Goal: Information Seeking & Learning: Learn about a topic

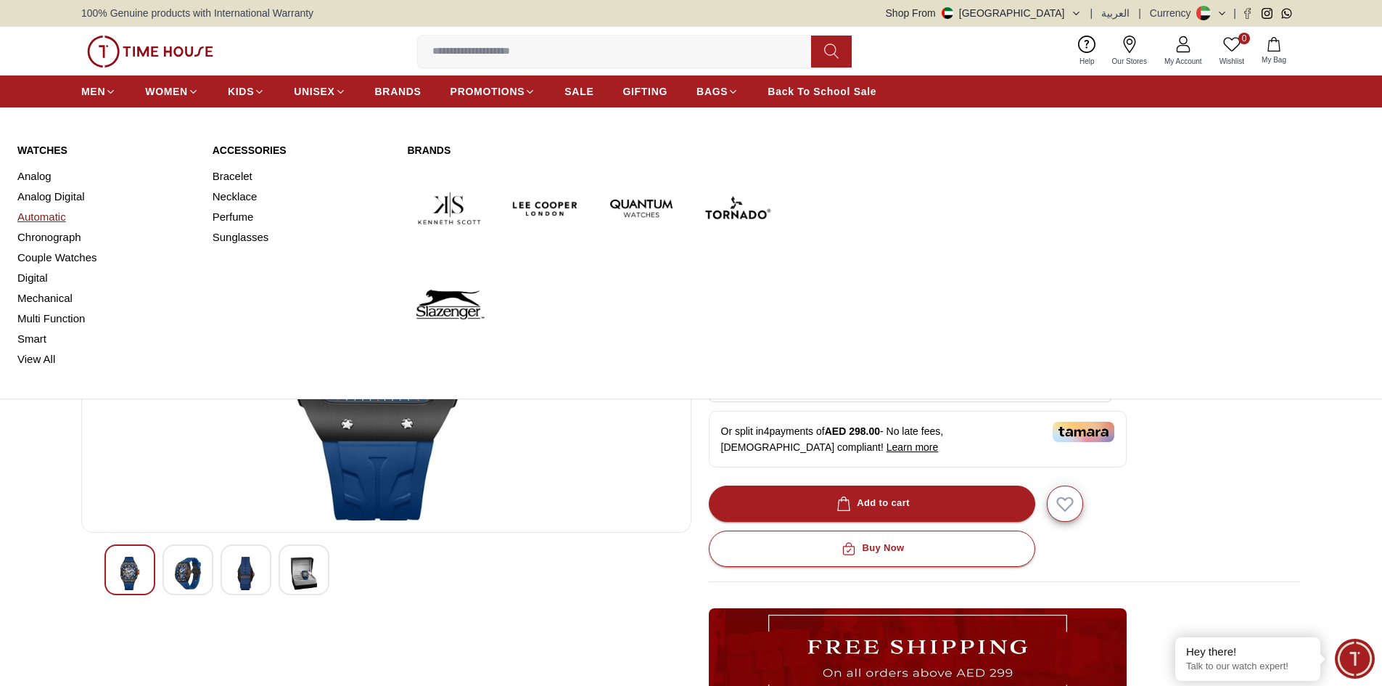
click at [47, 221] on link "Automatic" at bounding box center [106, 217] width 178 height 20
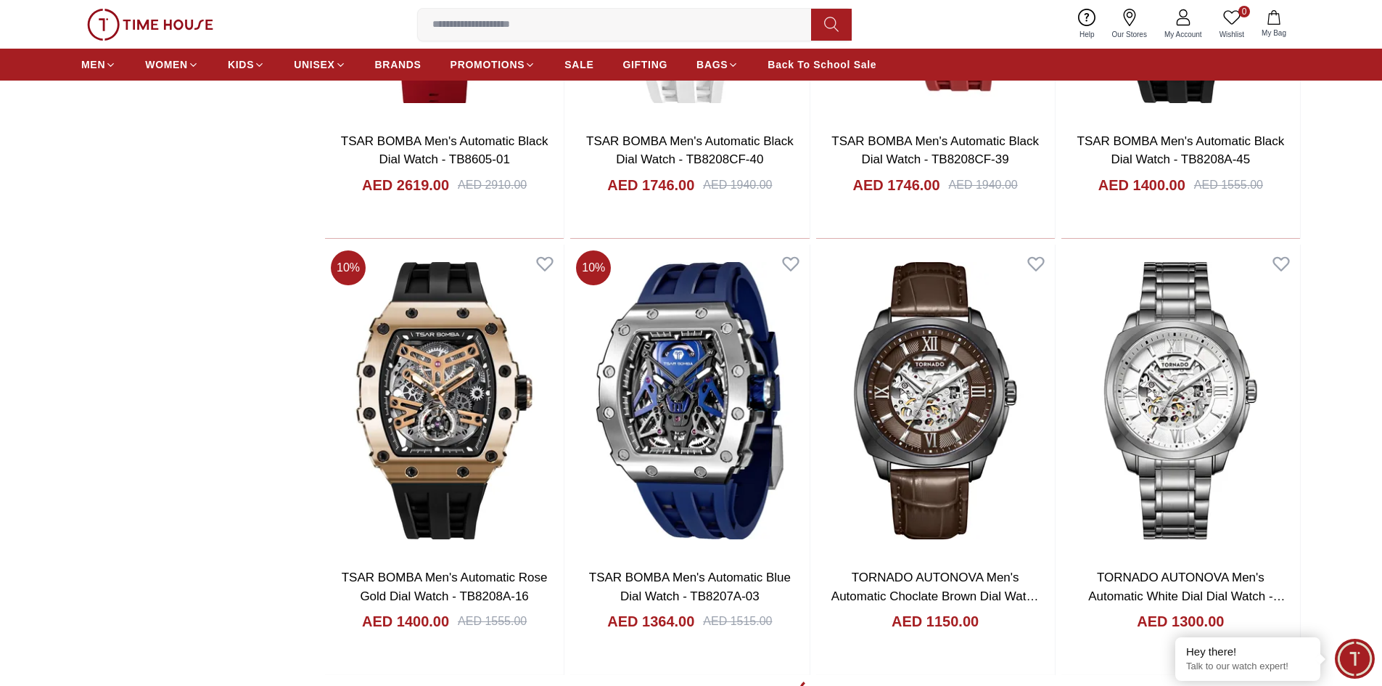
scroll to position [1814, 0]
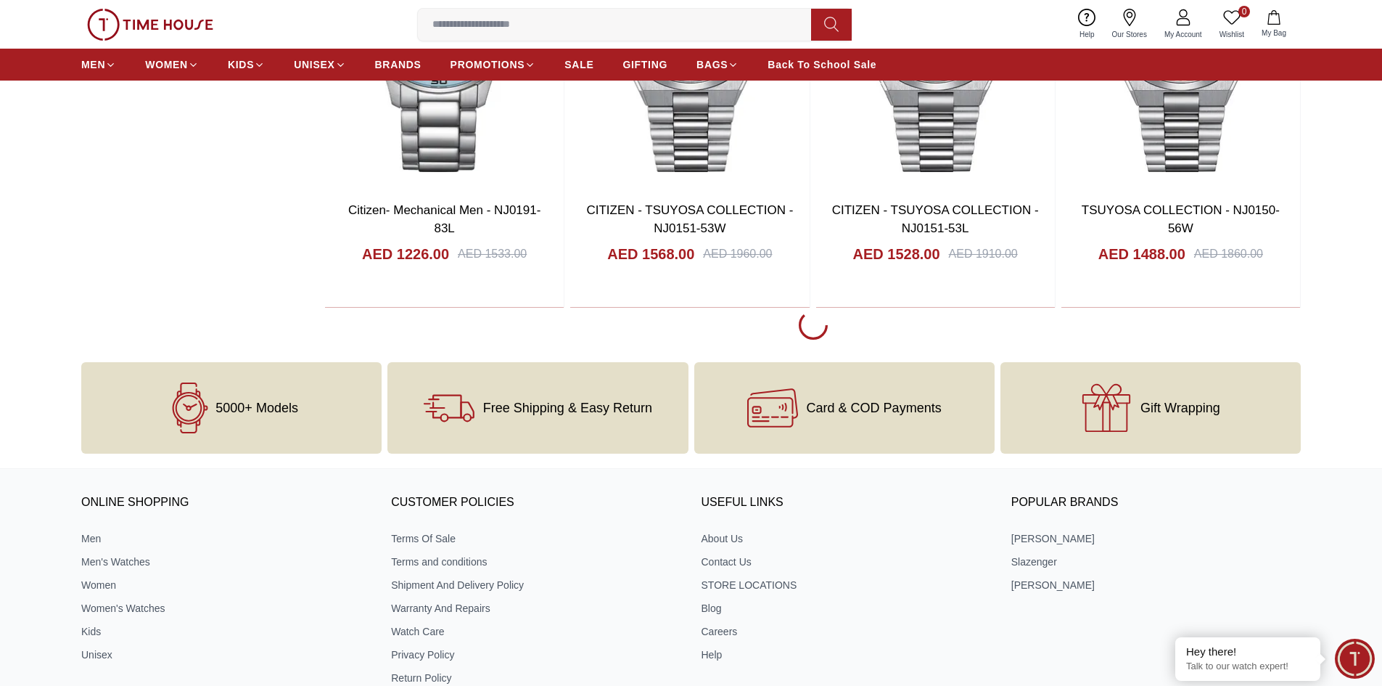
scroll to position [4281, 0]
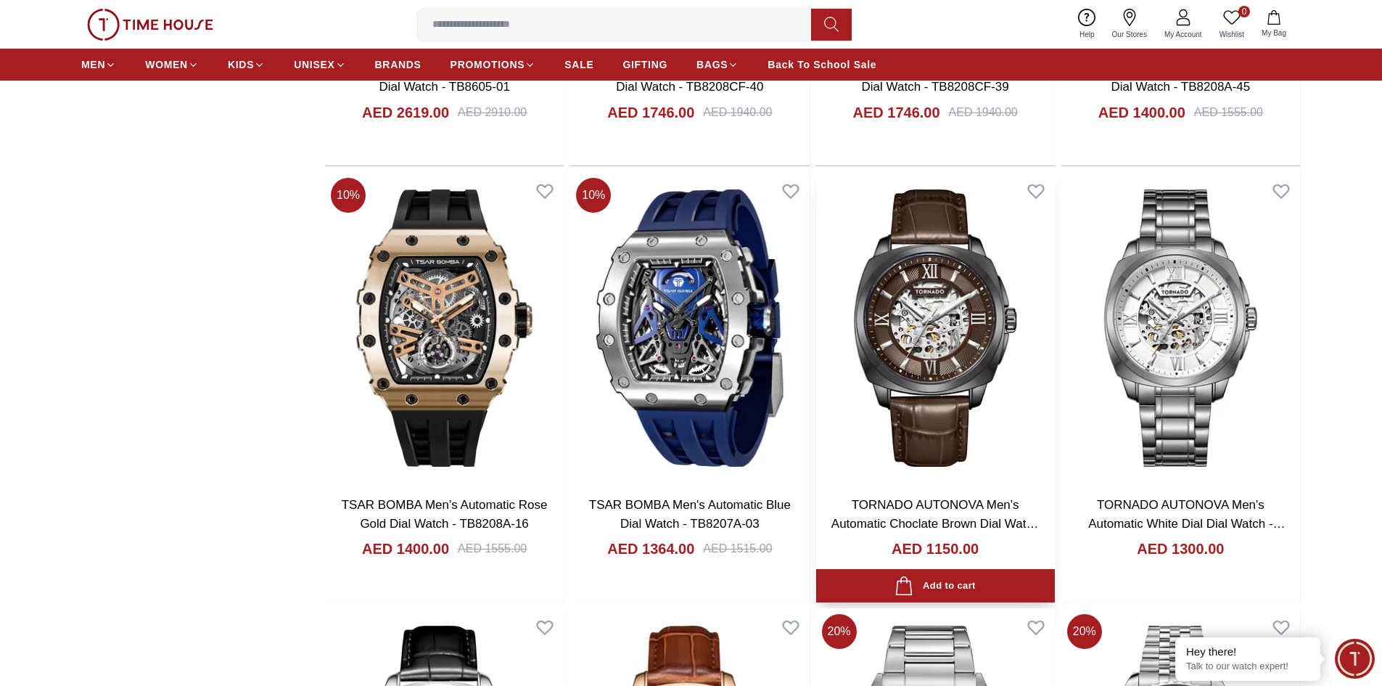
scroll to position [1814, 0]
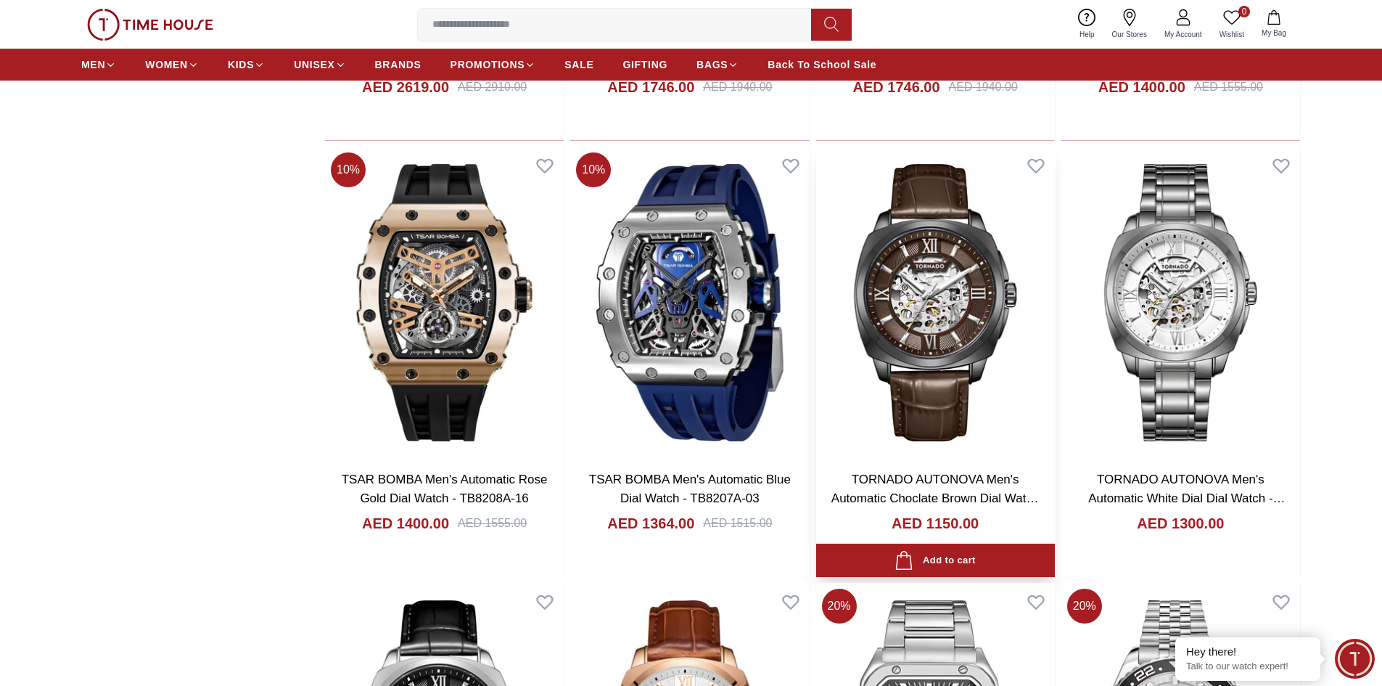
click at [945, 310] on img at bounding box center [935, 303] width 239 height 312
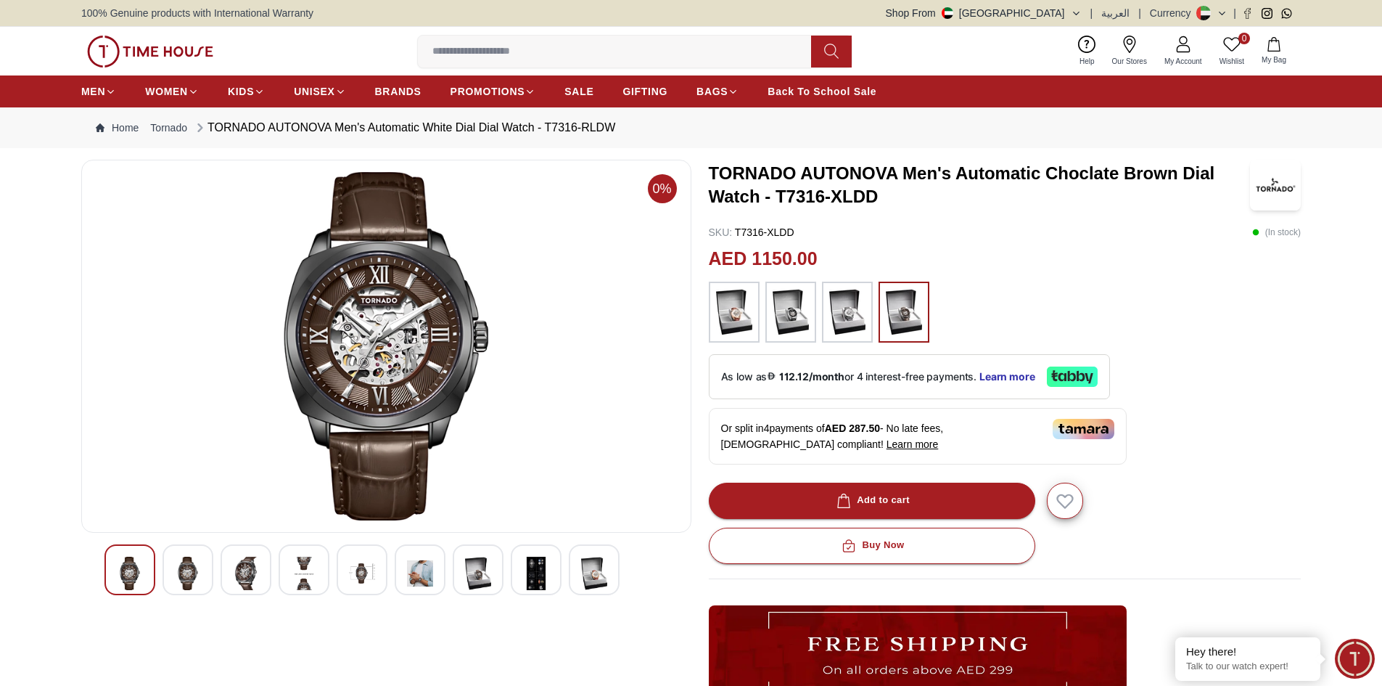
click at [180, 571] on img at bounding box center [188, 573] width 26 height 33
click at [189, 568] on img at bounding box center [188, 573] width 26 height 33
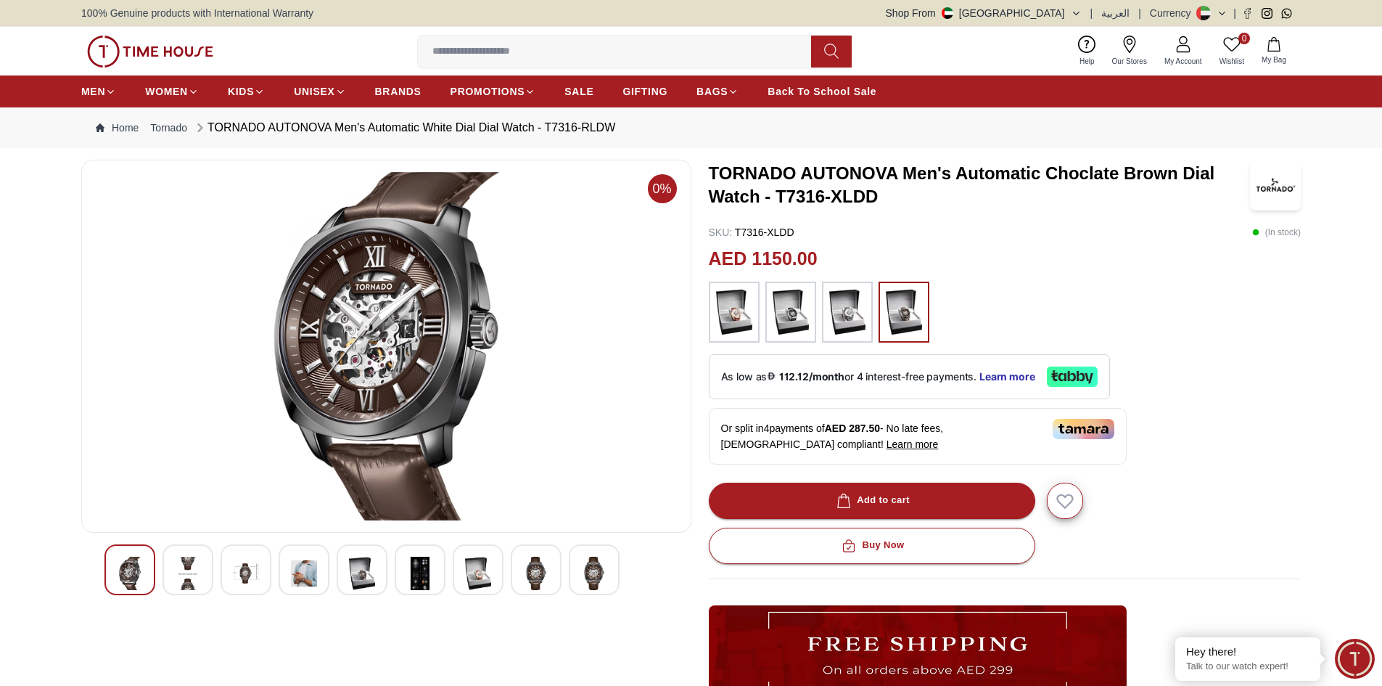
click at [192, 569] on img at bounding box center [188, 573] width 26 height 33
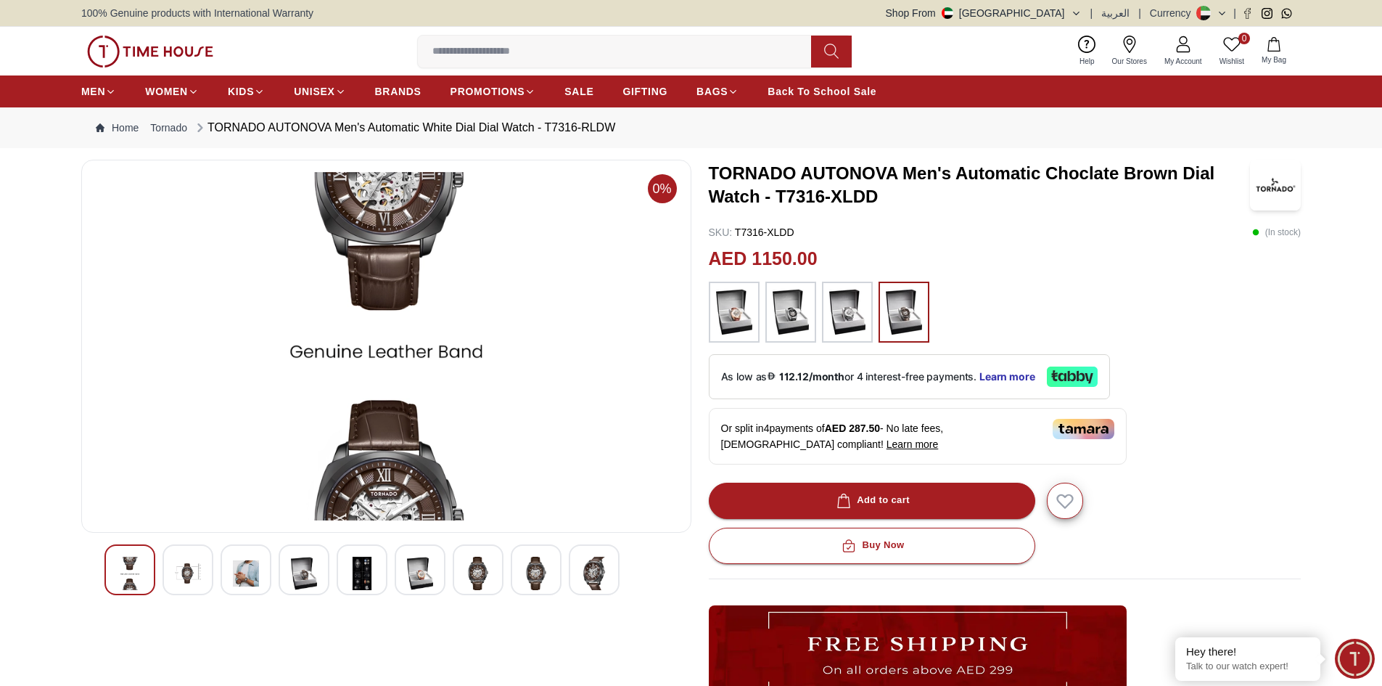
click at [192, 573] on img at bounding box center [188, 573] width 26 height 33
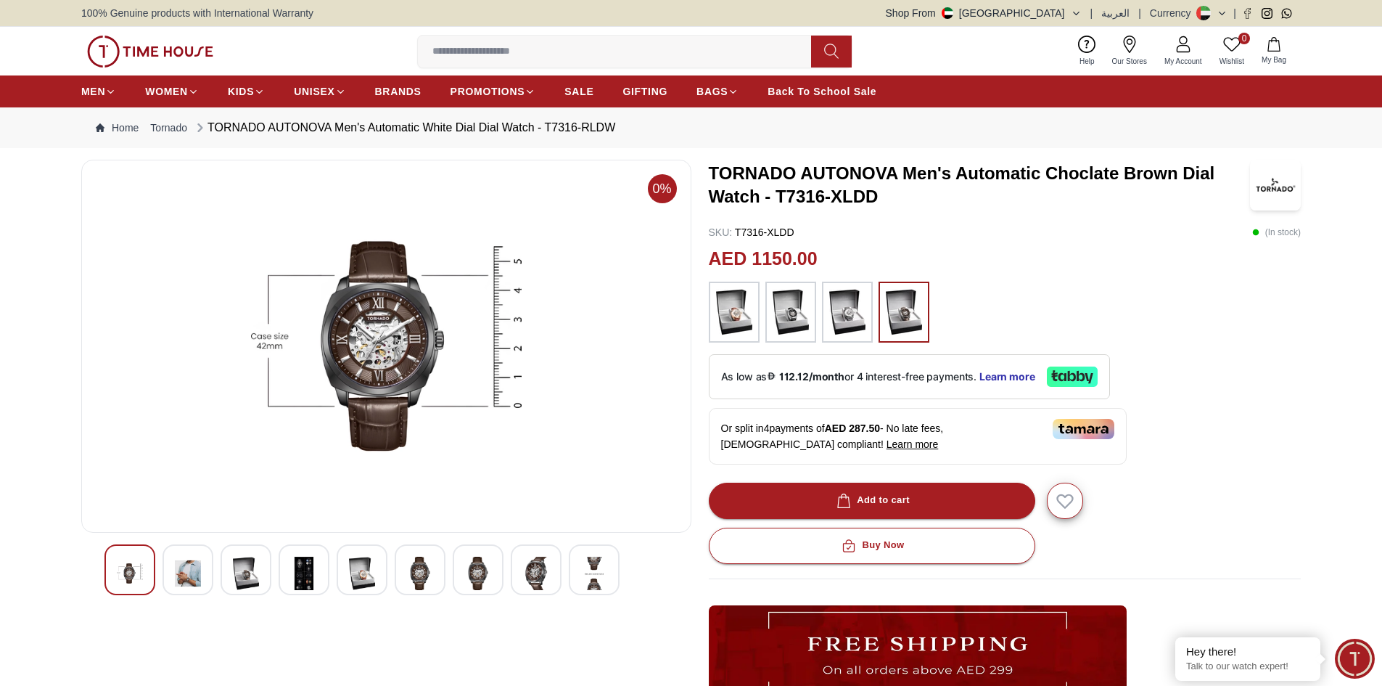
click at [193, 575] on img at bounding box center [188, 573] width 26 height 33
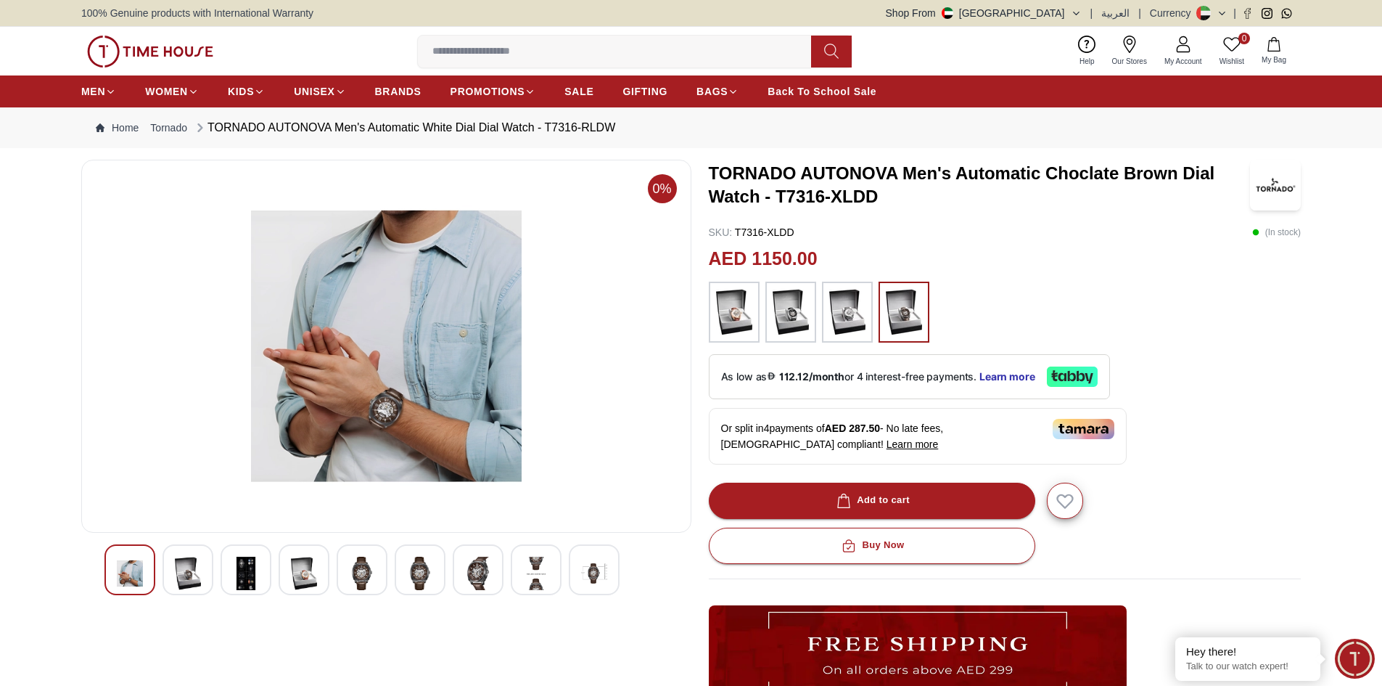
click at [244, 575] on img at bounding box center [246, 573] width 26 height 33
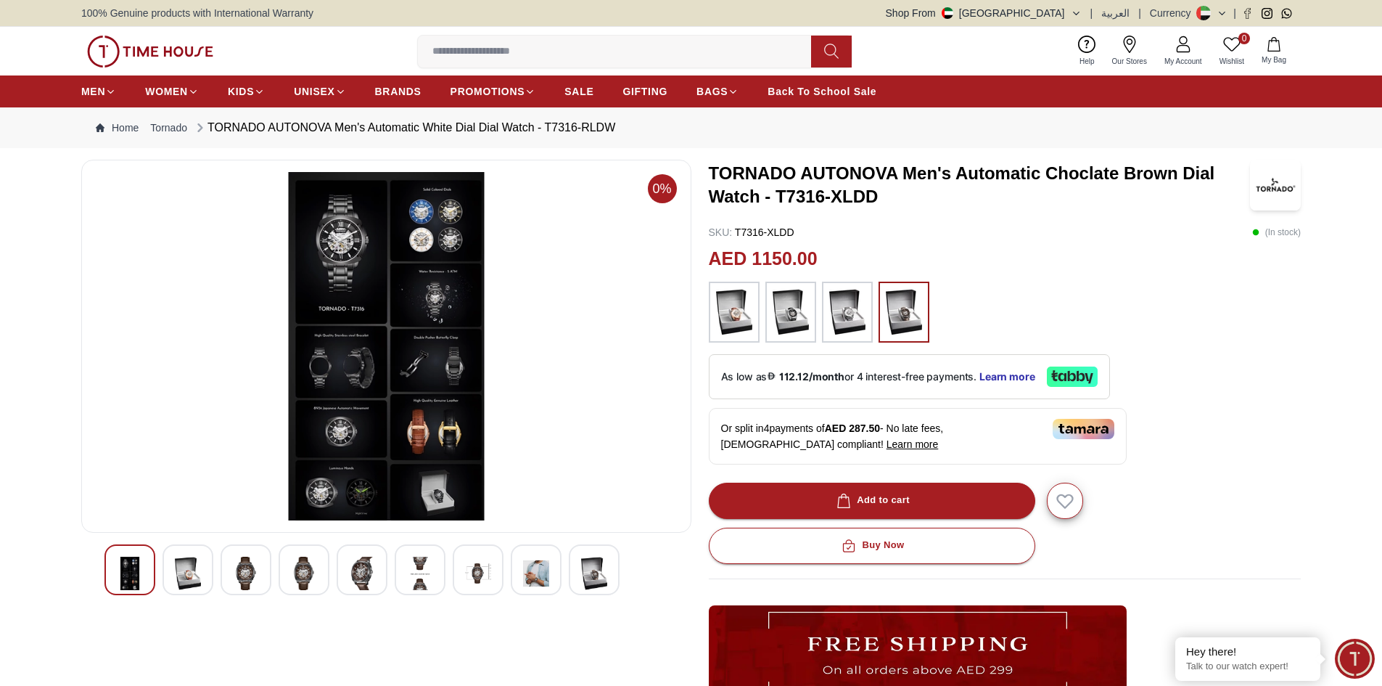
click at [242, 570] on img at bounding box center [246, 573] width 26 height 33
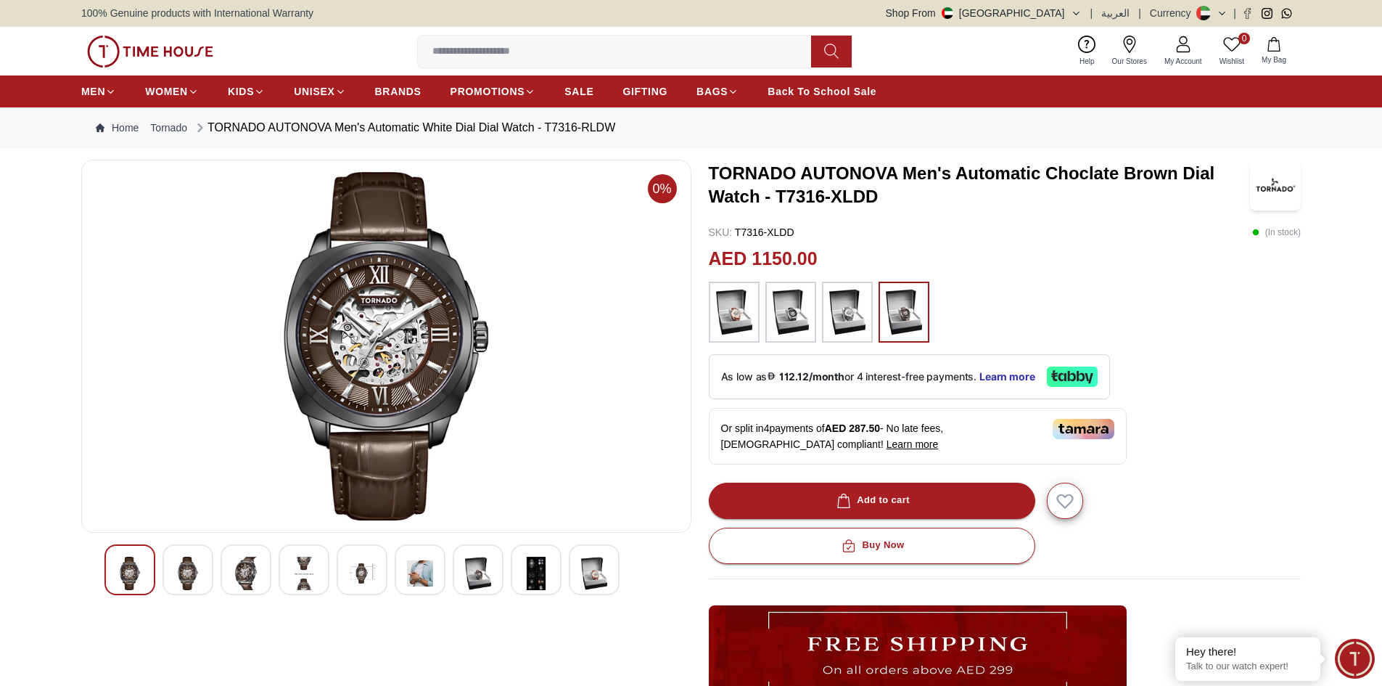
click at [310, 578] on img at bounding box center [304, 573] width 26 height 33
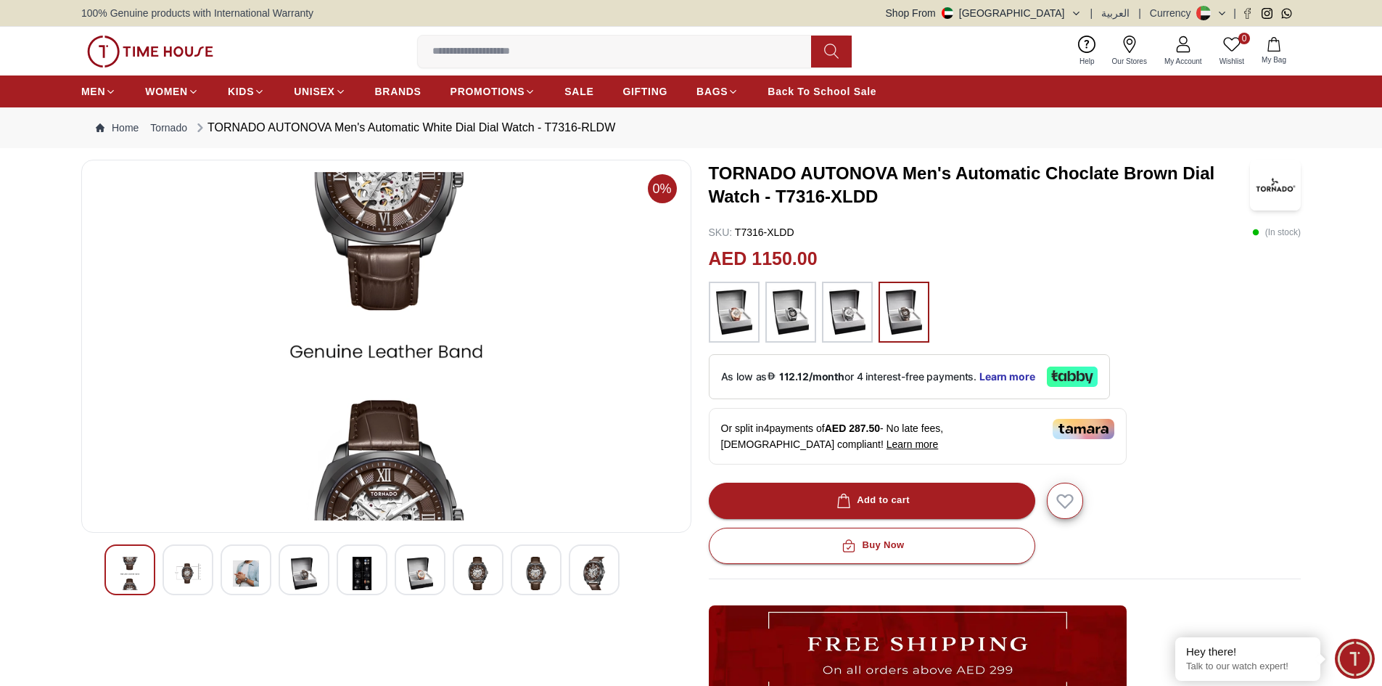
click at [305, 568] on img at bounding box center [304, 573] width 26 height 33
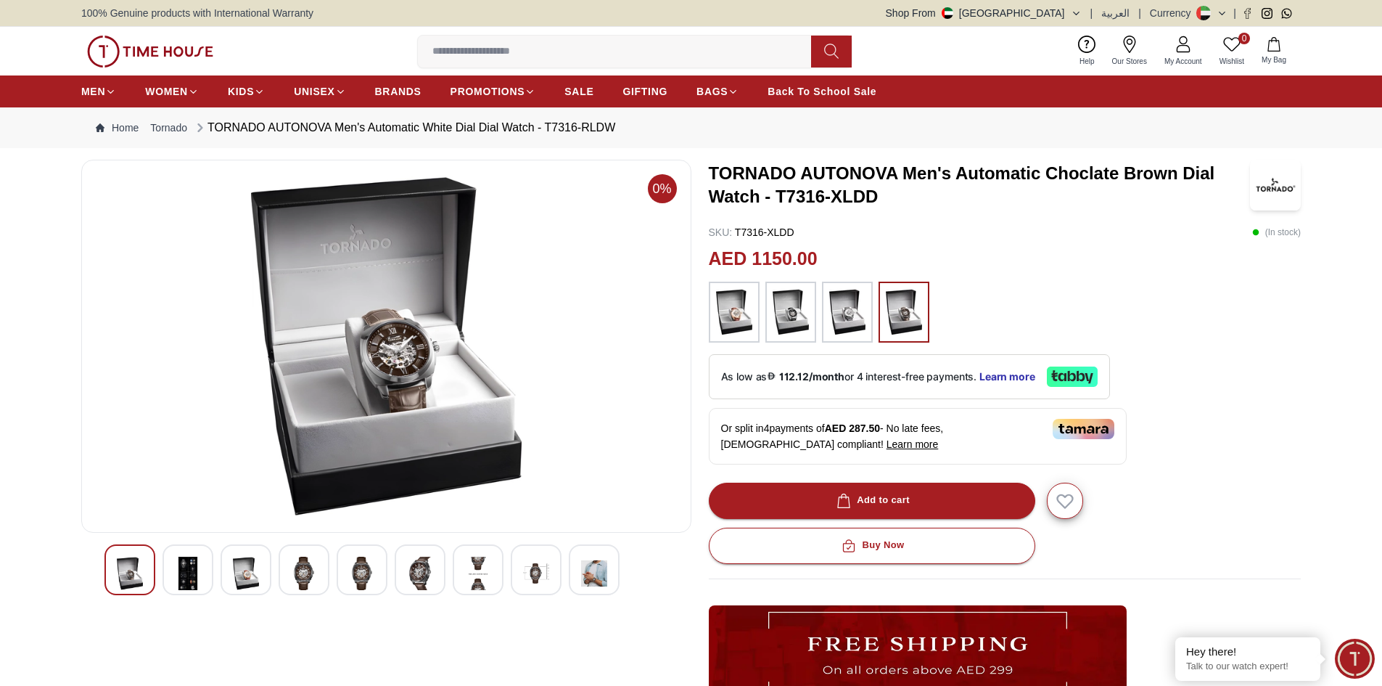
click at [376, 576] on div at bounding box center [362, 569] width 51 height 51
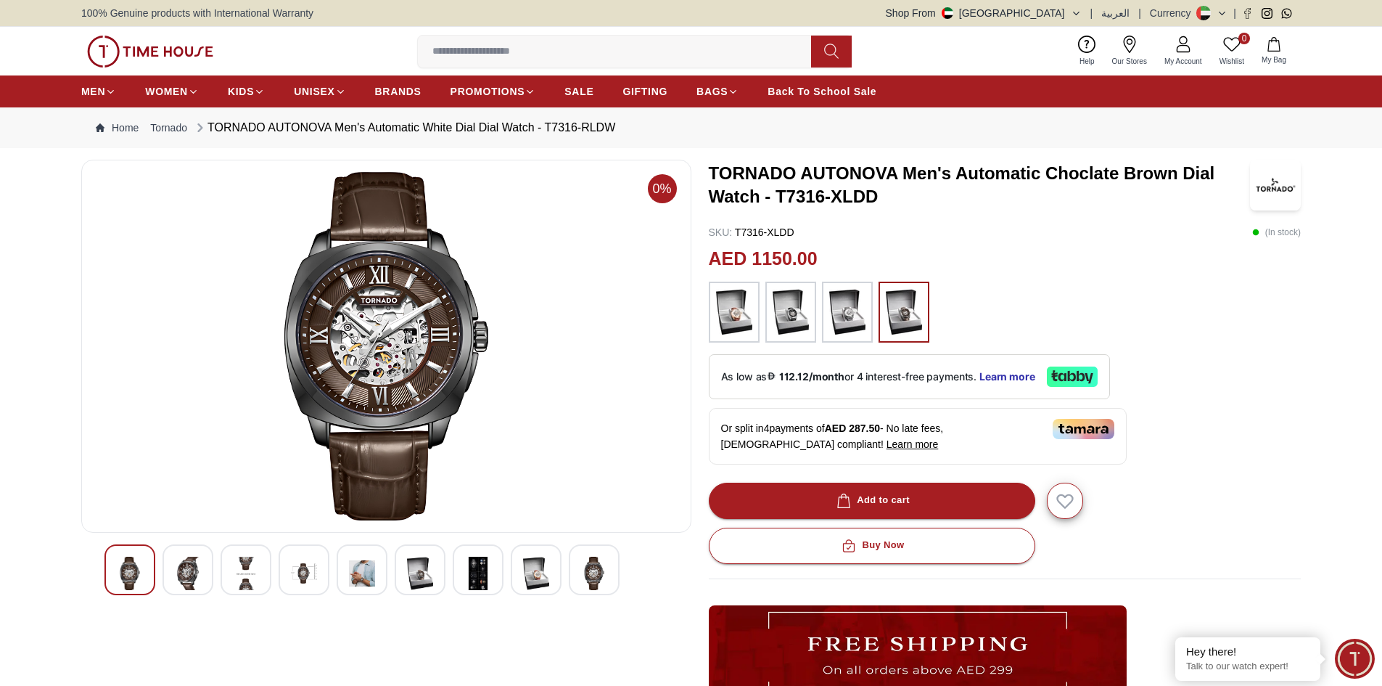
click at [409, 579] on img at bounding box center [420, 573] width 26 height 33
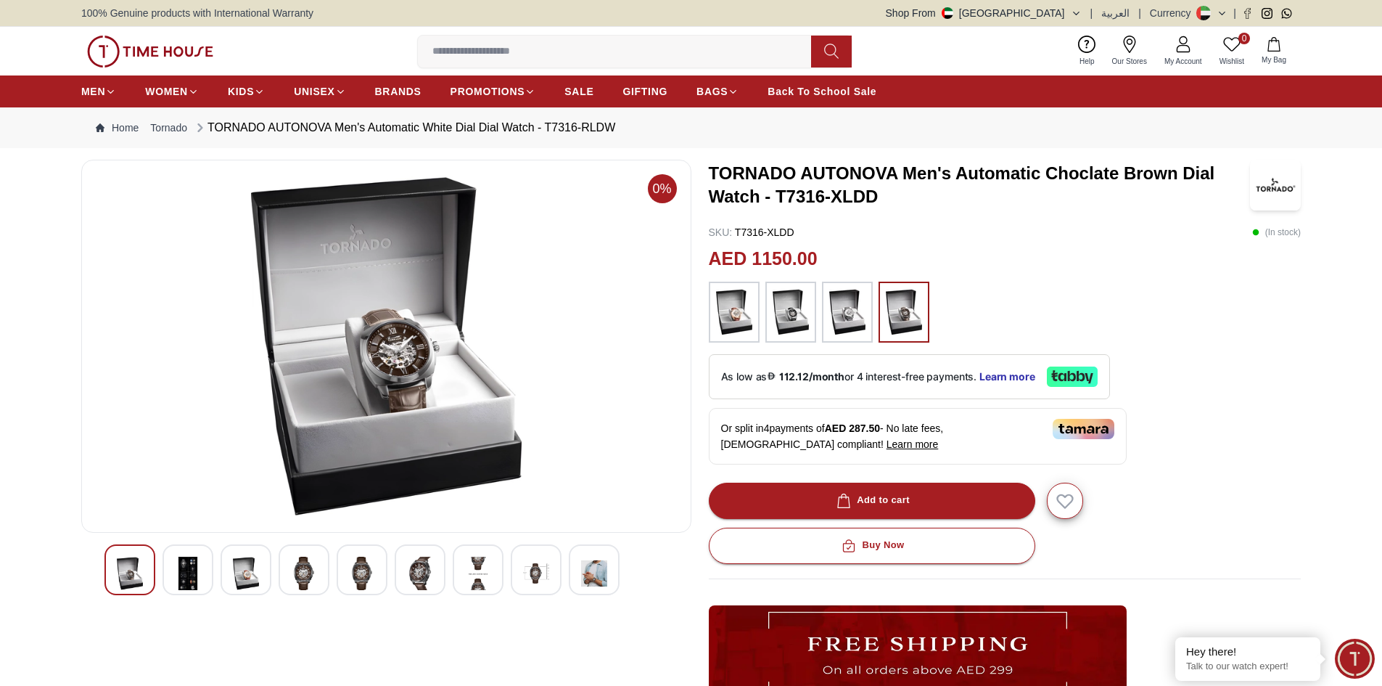
click at [466, 578] on img at bounding box center [478, 573] width 26 height 33
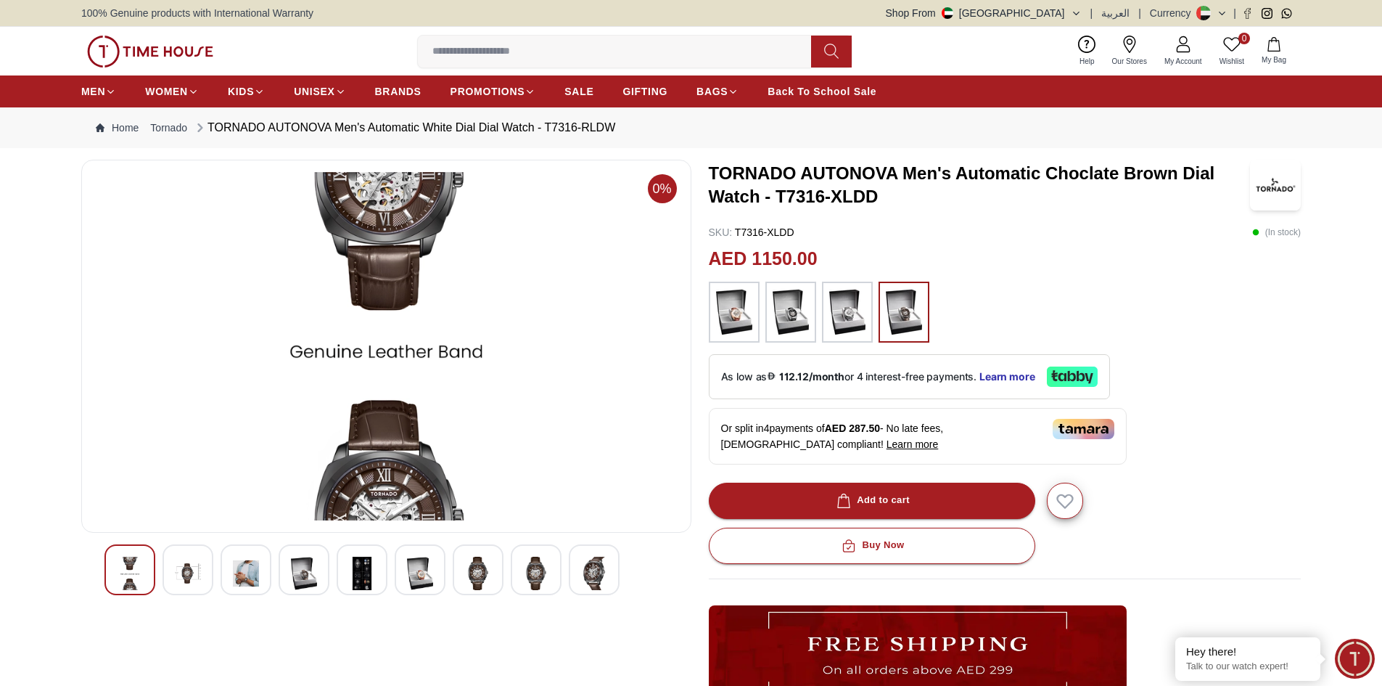
click at [530, 575] on img at bounding box center [536, 573] width 26 height 33
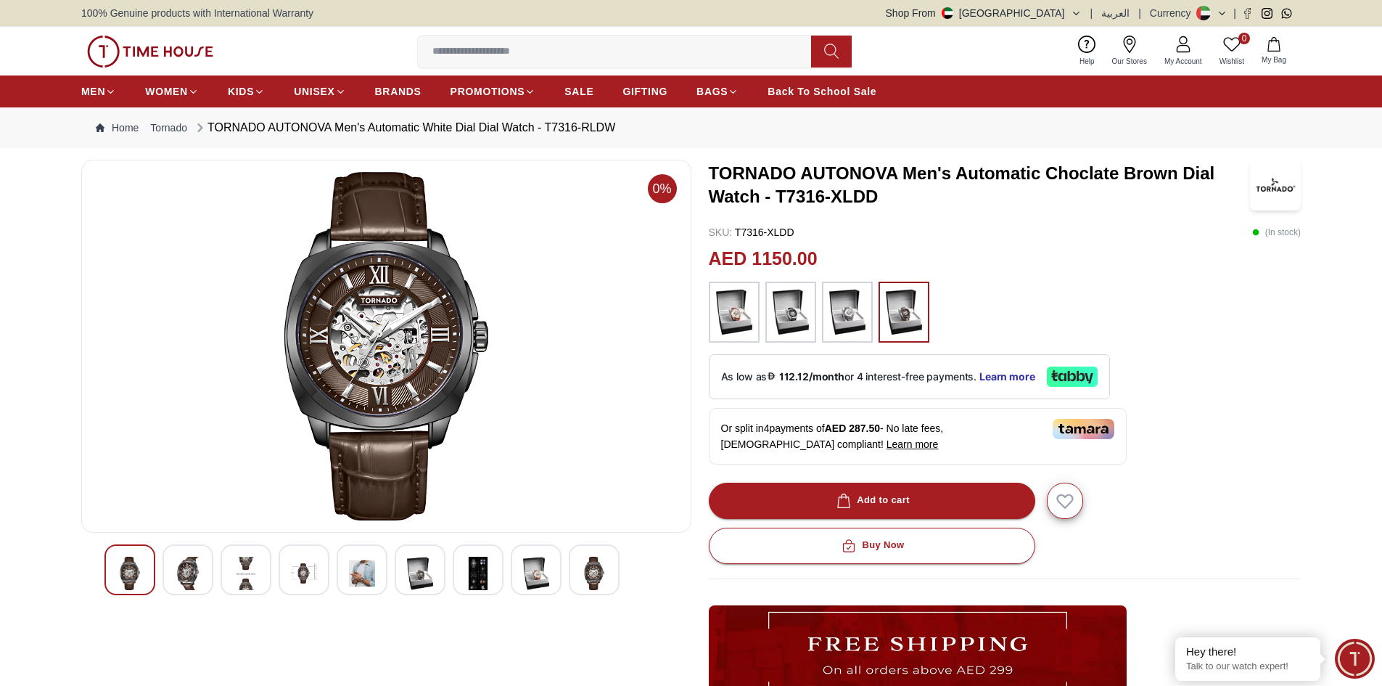
click at [599, 578] on img at bounding box center [594, 573] width 26 height 33
click at [542, 573] on img at bounding box center [536, 573] width 26 height 33
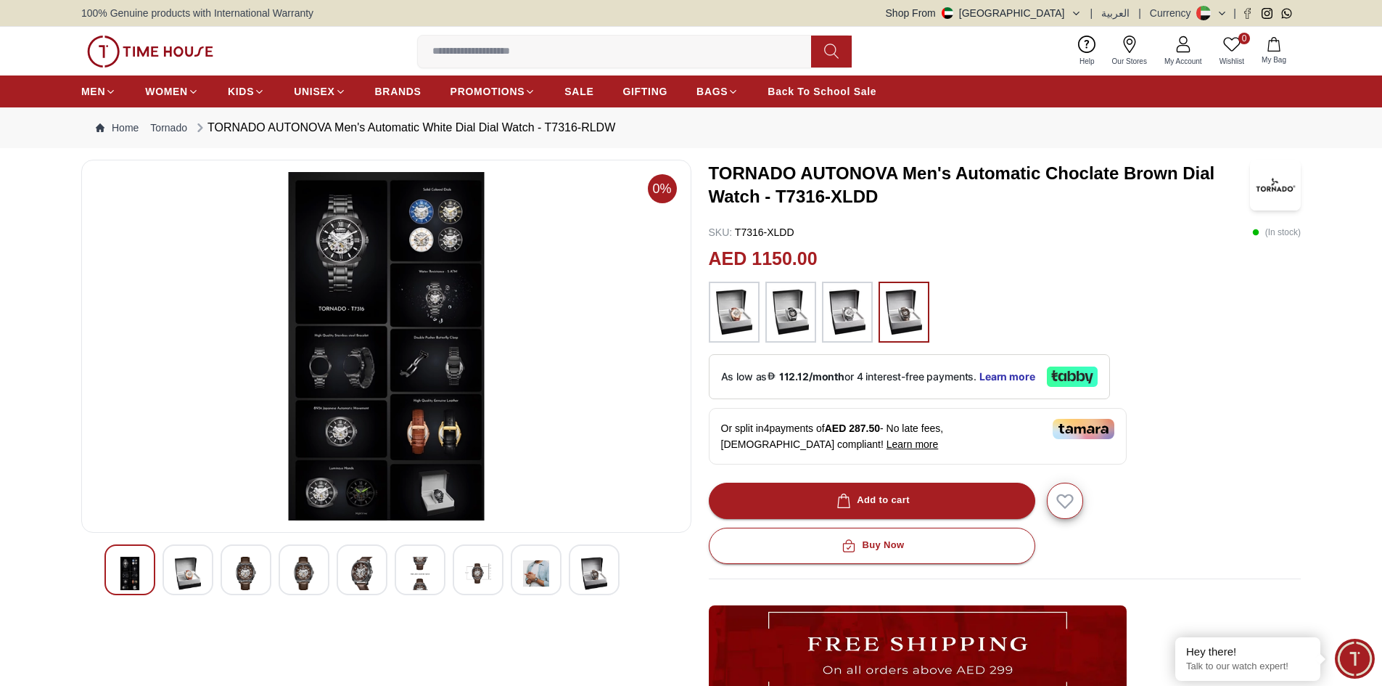
click at [480, 568] on img at bounding box center [478, 573] width 26 height 33
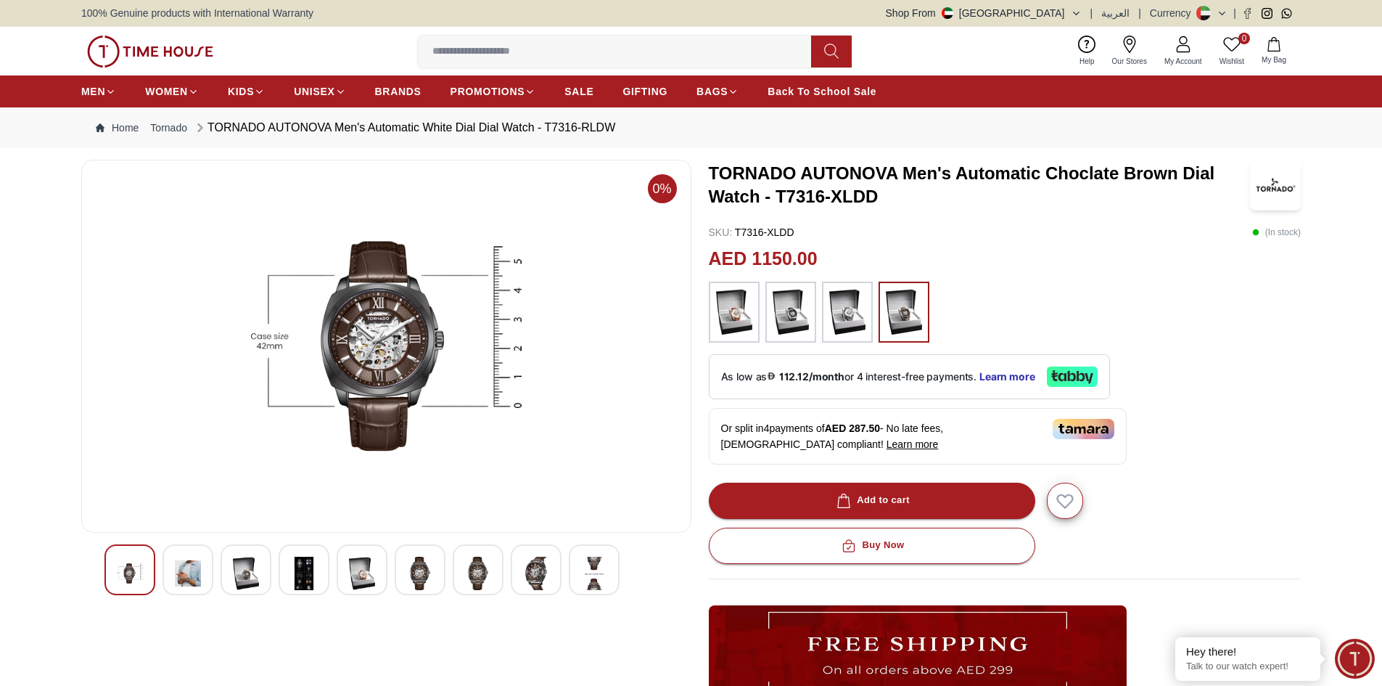
click at [421, 571] on img at bounding box center [420, 573] width 26 height 33
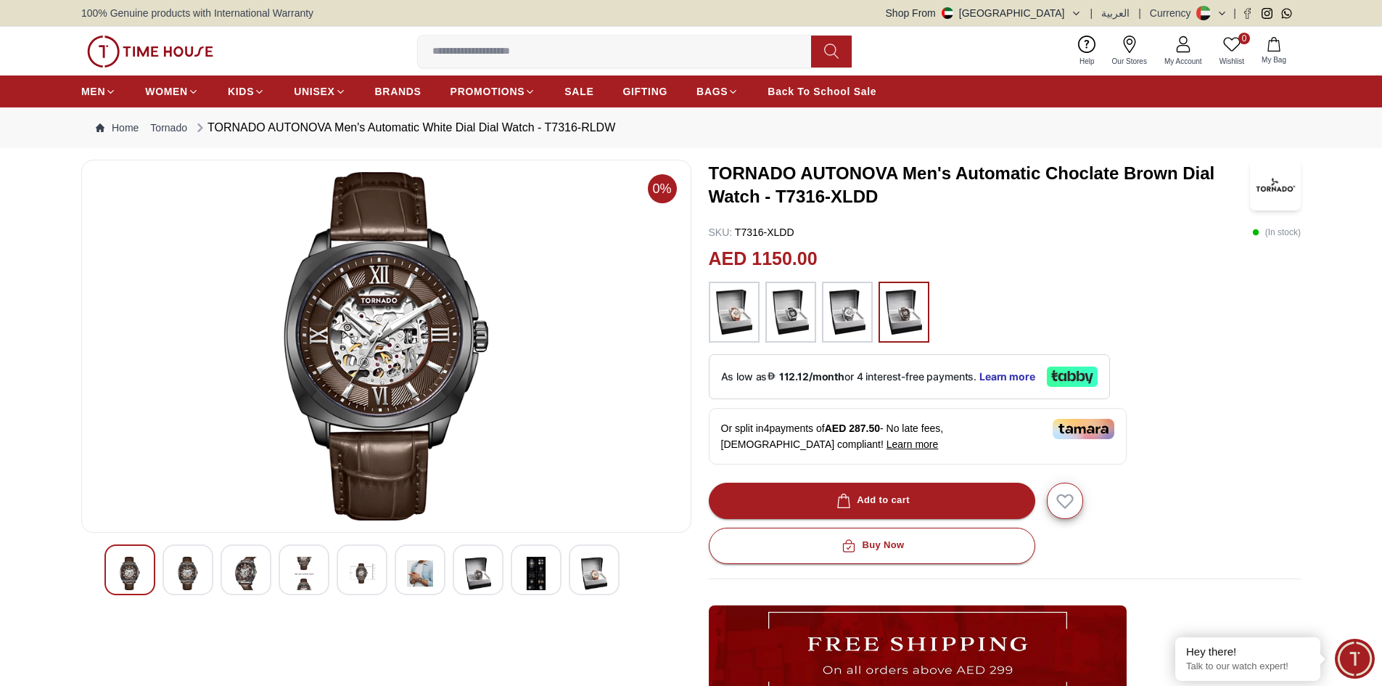
click at [184, 567] on img at bounding box center [188, 573] width 26 height 33
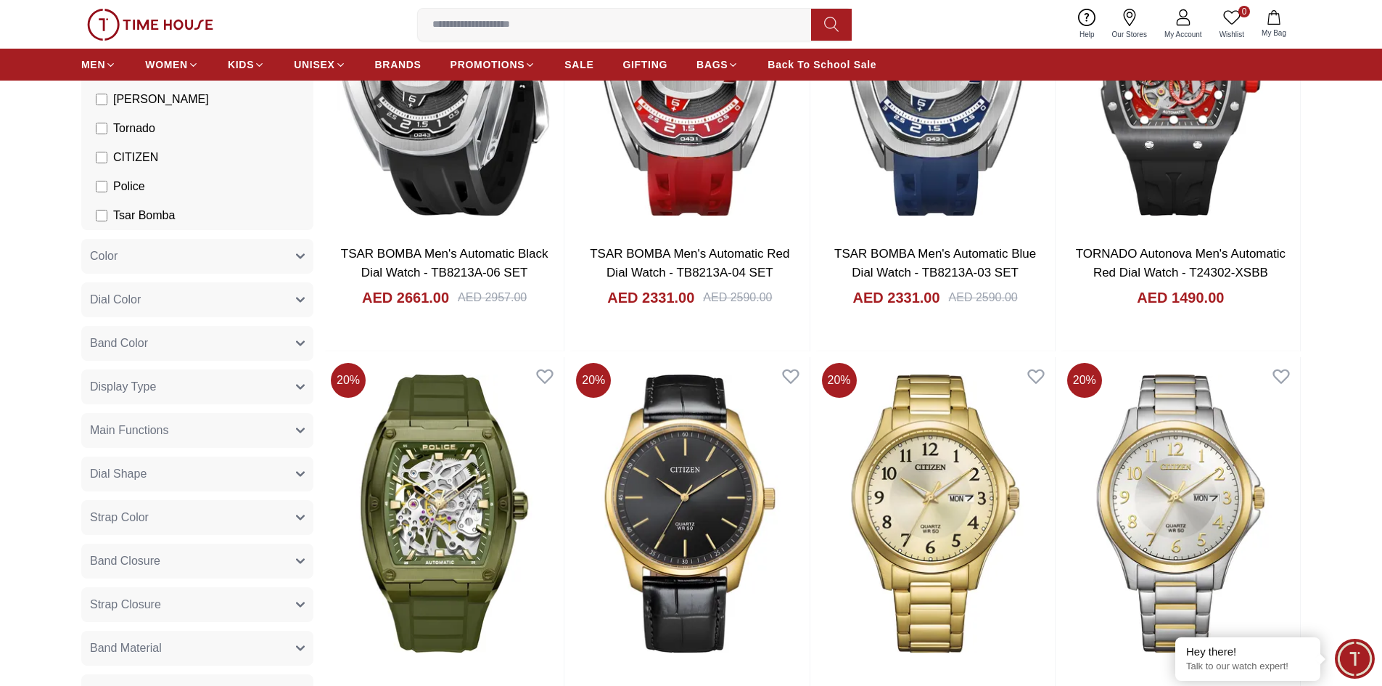
scroll to position [186, 0]
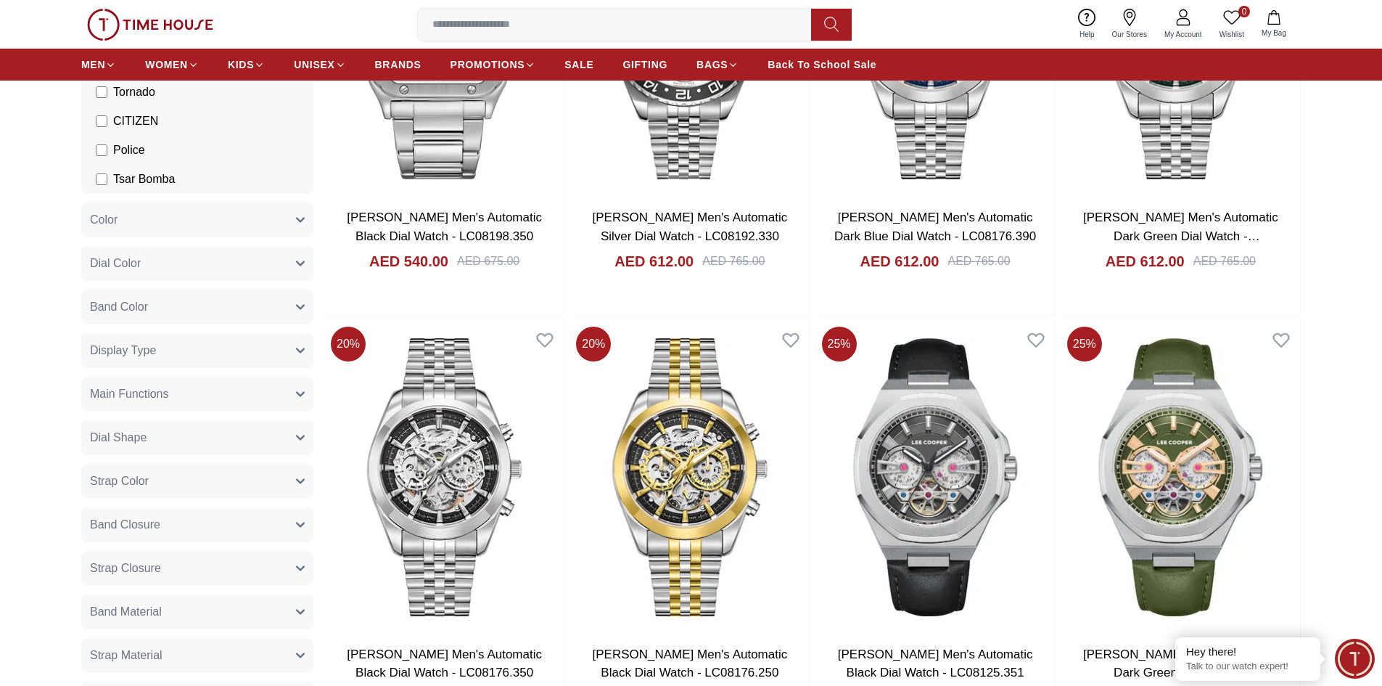
scroll to position [73, 0]
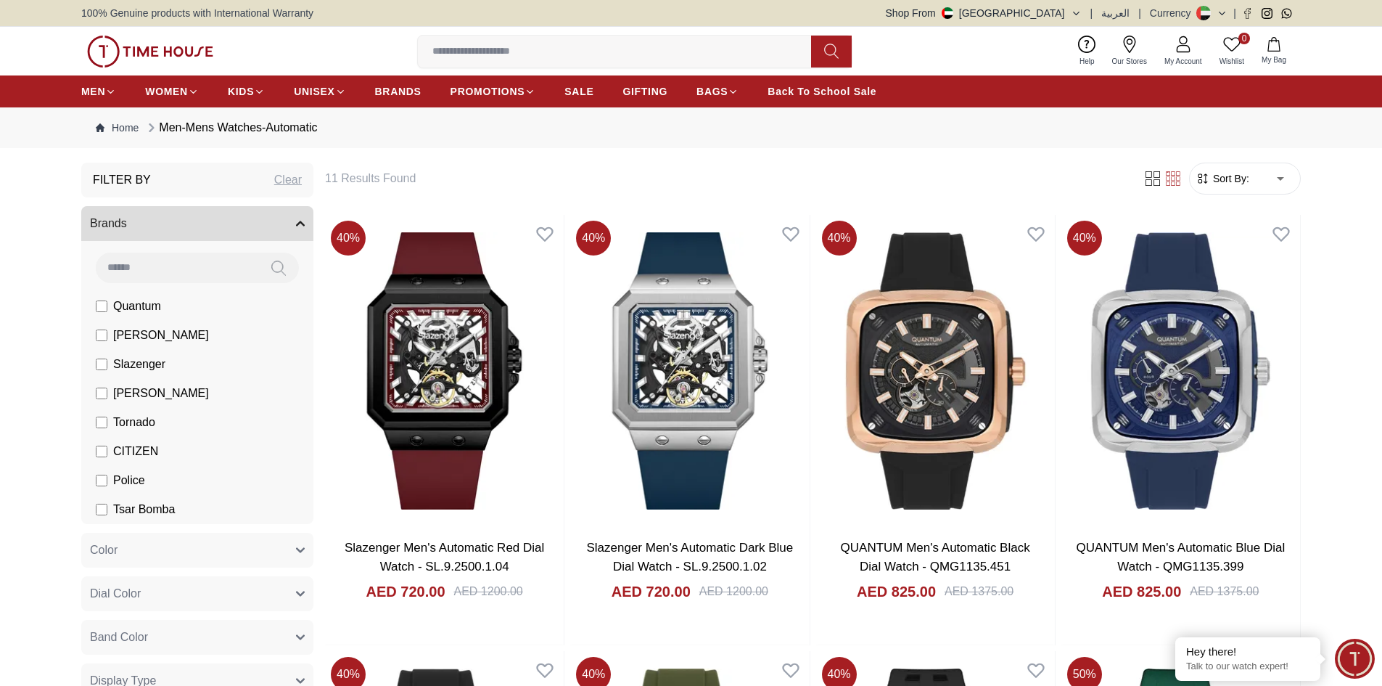
click at [287, 178] on div "Clear" at bounding box center [288, 179] width 28 height 17
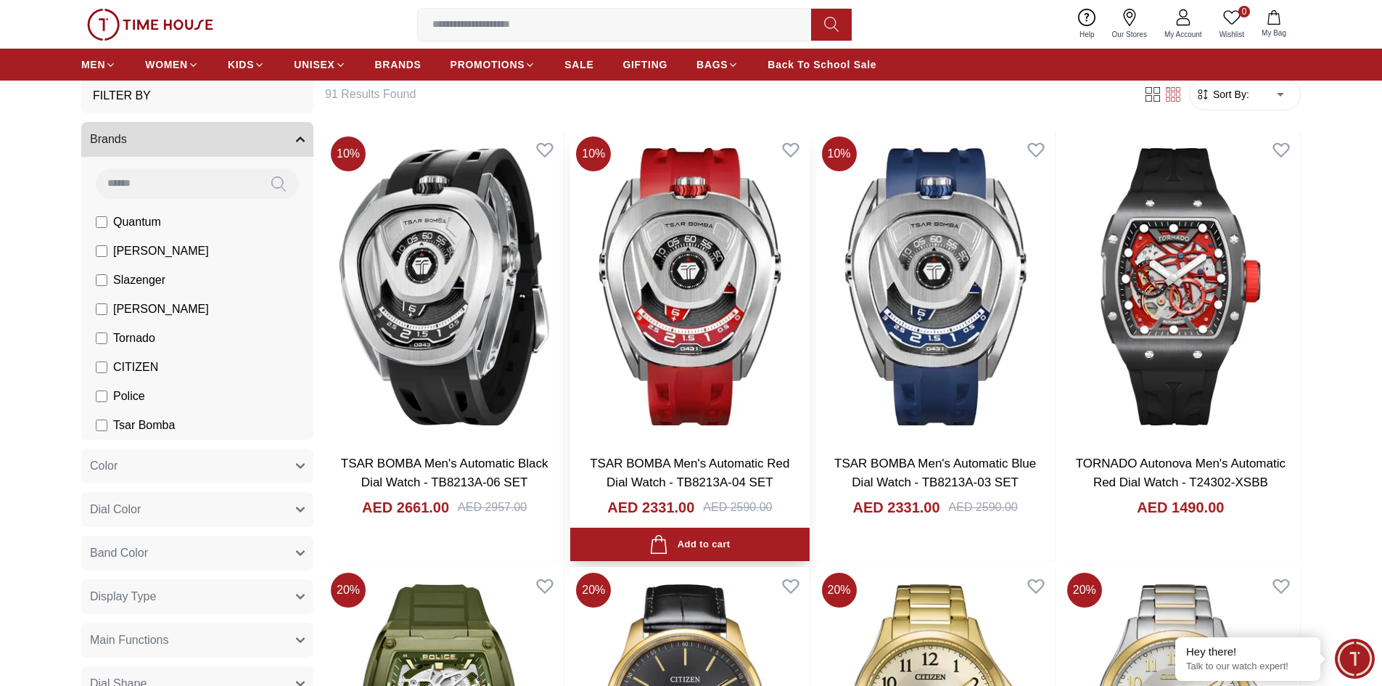
scroll to position [73, 0]
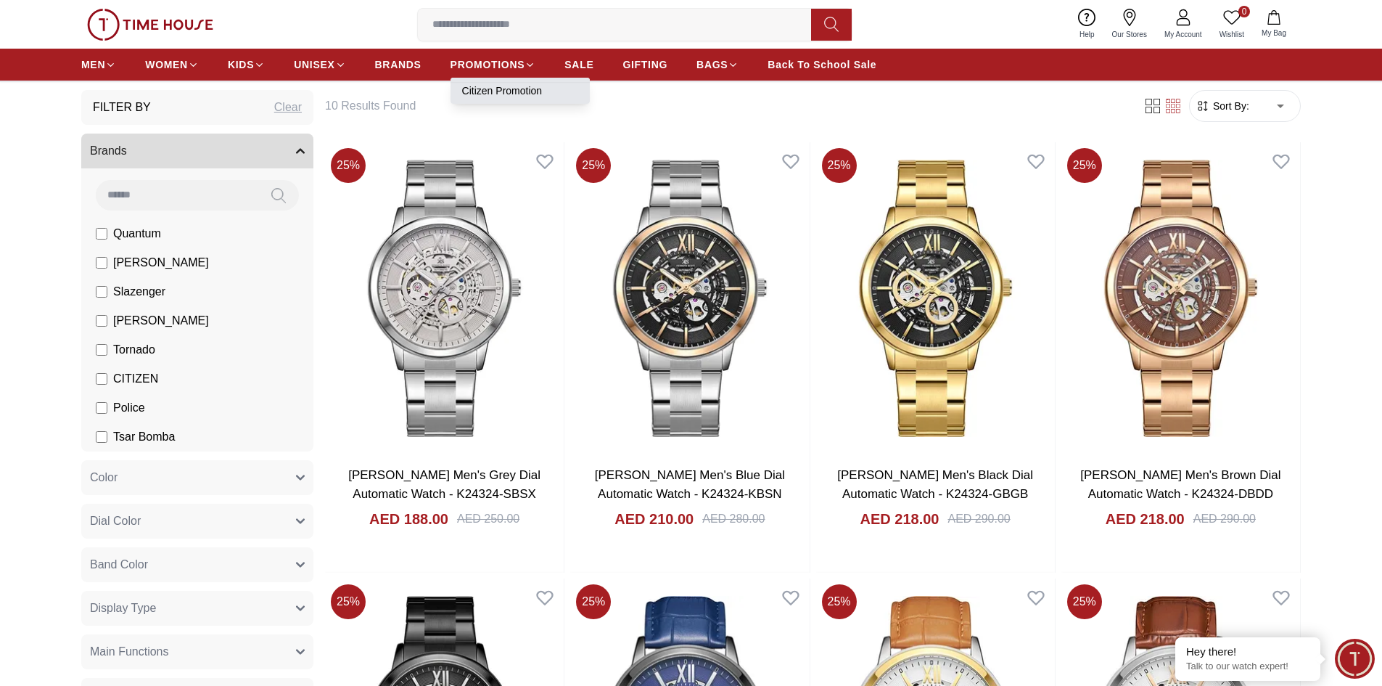
click at [490, 93] on link "Citizen Promotion" at bounding box center [520, 90] width 116 height 15
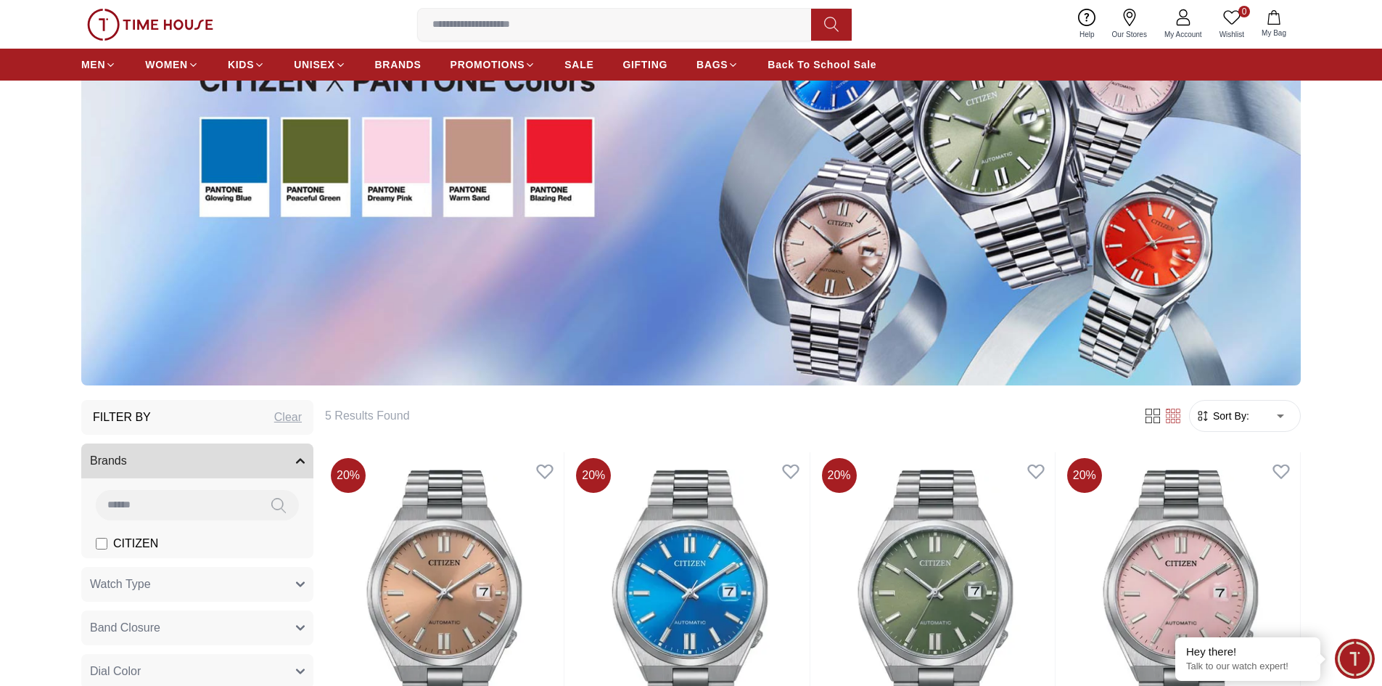
scroll to position [145, 0]
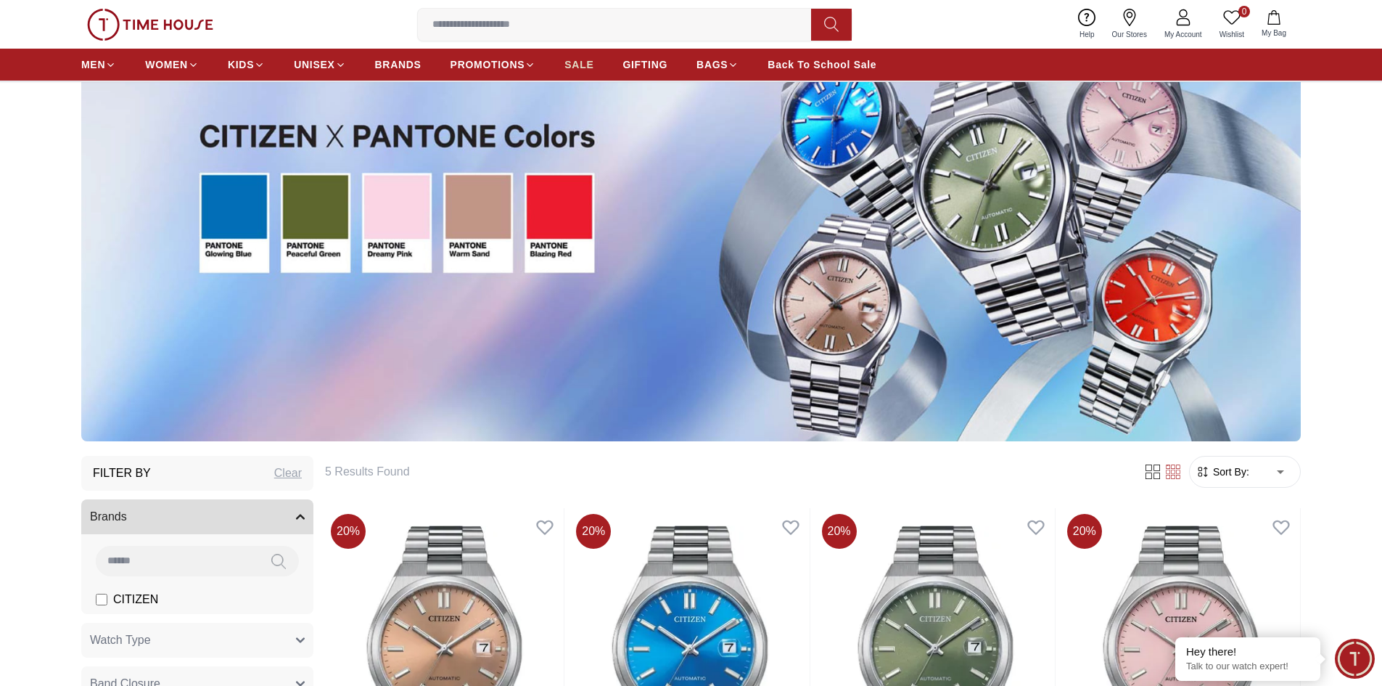
click at [579, 65] on span "SALE" at bounding box center [579, 64] width 29 height 15
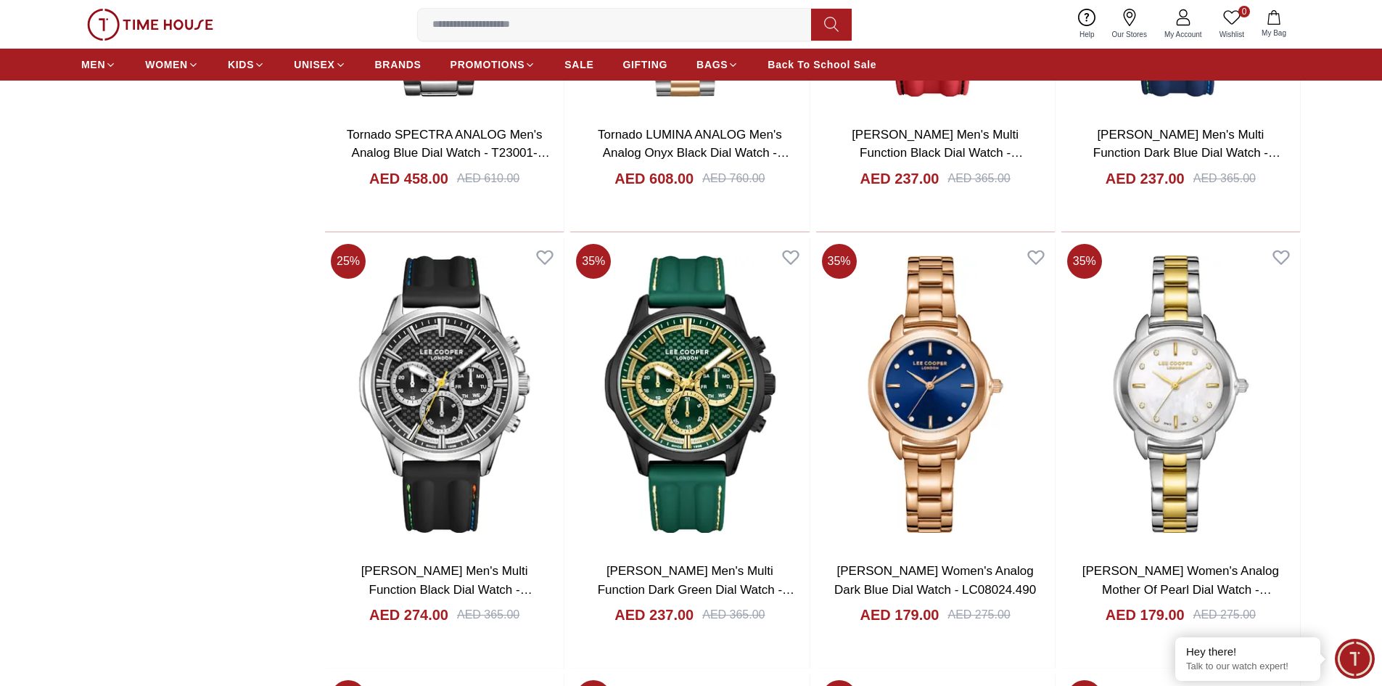
scroll to position [1959, 0]
